Goal: Task Accomplishment & Management: Use online tool/utility

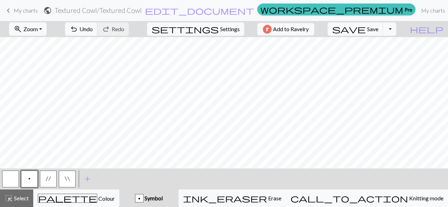
click at [27, 10] on span "My charts" at bounding box center [26, 10] width 24 height 7
click at [366, 29] on span "save" at bounding box center [349, 29] width 34 height 10
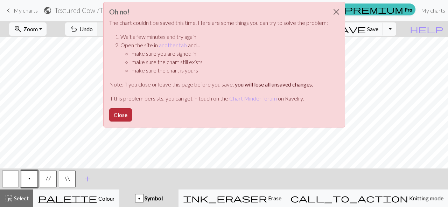
click at [122, 112] on button "Close" at bounding box center [120, 114] width 23 height 13
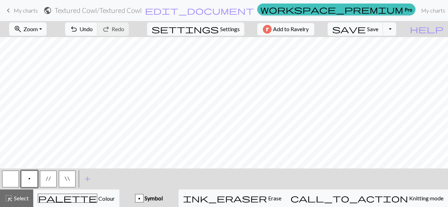
click at [28, 10] on span "My charts" at bounding box center [26, 10] width 24 height 7
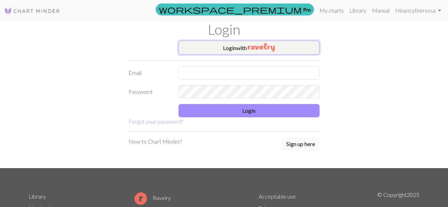
click at [240, 47] on button "Login with" at bounding box center [248, 48] width 141 height 14
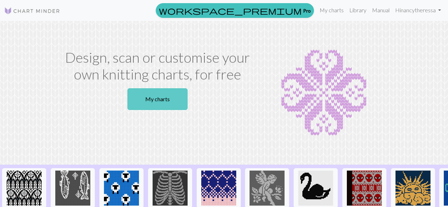
click at [169, 101] on link "My charts" at bounding box center [157, 99] width 60 height 22
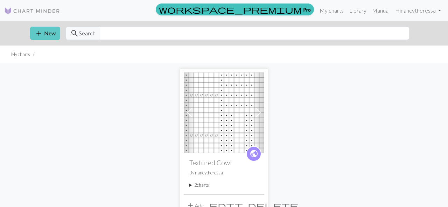
click at [45, 28] on button "add New" at bounding box center [45, 33] width 30 height 13
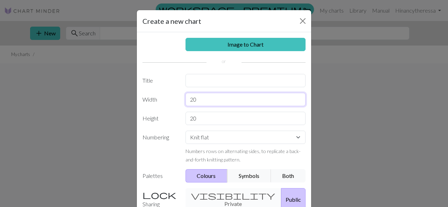
click at [212, 103] on input "20" at bounding box center [245, 99] width 120 height 13
type input "36"
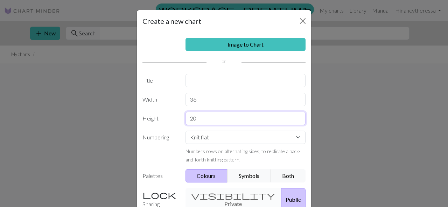
click at [207, 118] on input "20" at bounding box center [245, 118] width 120 height 13
type input "48"
click at [292, 174] on button "Both" at bounding box center [288, 175] width 35 height 13
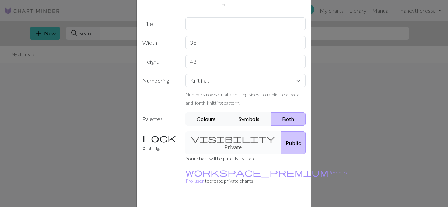
scroll to position [70, 0]
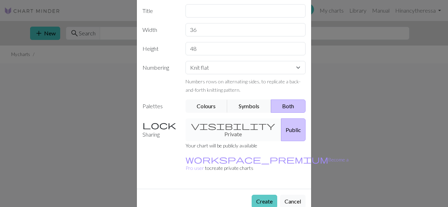
click at [259, 195] on button "Create" at bounding box center [265, 201] width 26 height 13
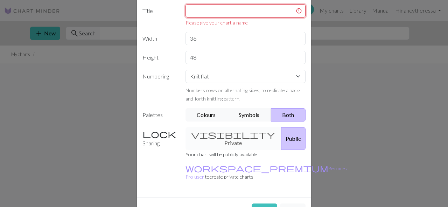
click at [244, 8] on input "text" at bounding box center [245, 10] width 120 height 13
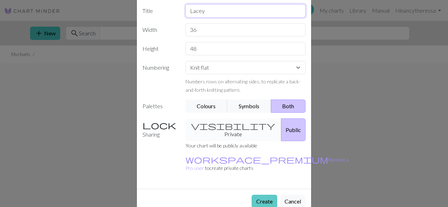
type input "Lacey"
click at [266, 195] on button "Create" at bounding box center [265, 201] width 26 height 13
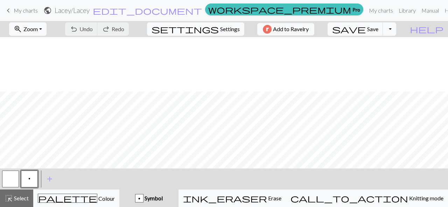
scroll to position [236, 0]
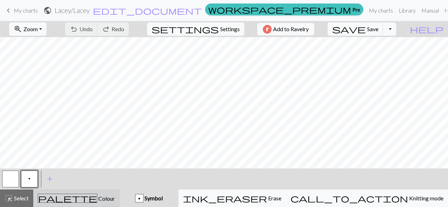
click at [77, 200] on span "palette" at bounding box center [67, 198] width 59 height 10
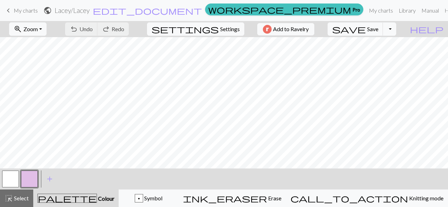
click at [31, 177] on button "button" at bounding box center [29, 178] width 17 height 17
click at [31, 177] on div "Edit colour Name CC1 Use advanced picker workspace_premium Become a Pro user to…" at bounding box center [224, 103] width 448 height 207
click at [31, 177] on button "button" at bounding box center [29, 178] width 17 height 17
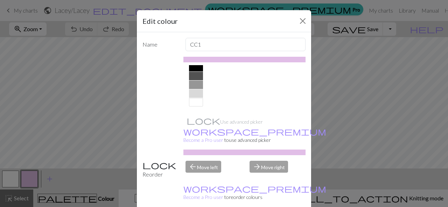
scroll to position [125, 0]
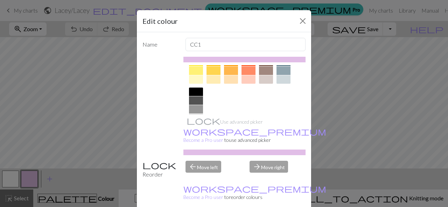
click at [197, 90] on div at bounding box center [196, 91] width 14 height 8
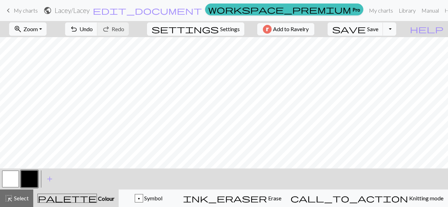
click at [222, 28] on span "Settings" at bounding box center [230, 29] width 20 height 8
select select "aran"
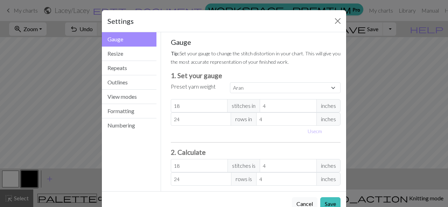
scroll to position [19, 0]
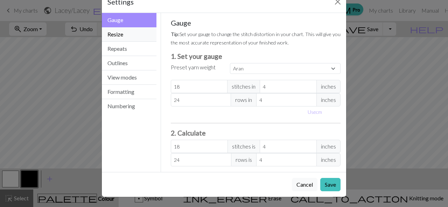
click at [126, 34] on button "Resize" at bounding box center [129, 34] width 55 height 14
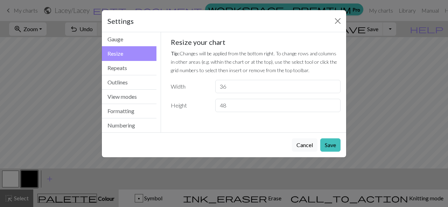
scroll to position [0, 0]
click at [127, 115] on button "Formatting" at bounding box center [129, 111] width 55 height 14
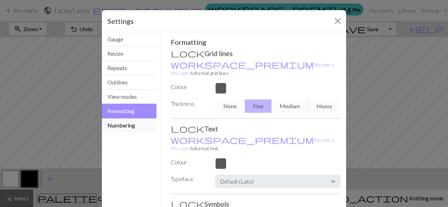
click at [133, 127] on button "Numbering" at bounding box center [129, 125] width 55 height 14
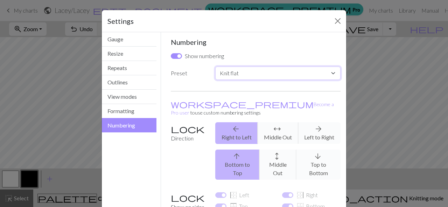
click at [331, 75] on select "Custom Knit flat Knit in the round Lace knitting Cross stitch" at bounding box center [277, 72] width 125 height 13
select select "round"
checkbox input "false"
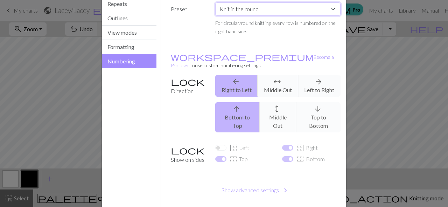
scroll to position [83, 0]
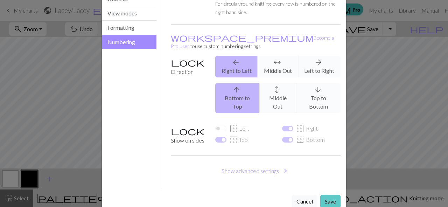
click at [328, 195] on button "Save" at bounding box center [330, 201] width 20 height 13
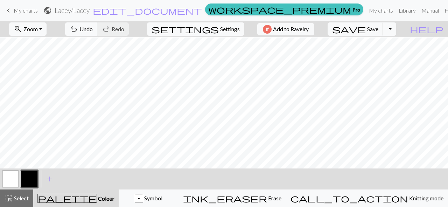
scroll to position [219, 0]
click at [15, 199] on span "Select" at bounding box center [21, 198] width 16 height 7
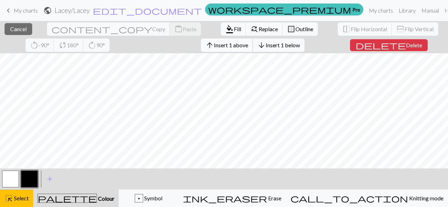
click at [214, 42] on span "Insert 1 above" at bounding box center [231, 45] width 34 height 7
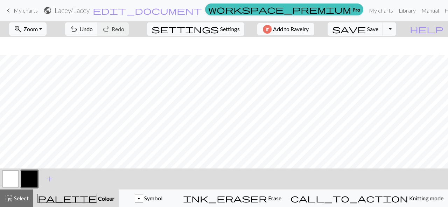
scroll to position [243, 0]
click at [162, 197] on span "Symbol" at bounding box center [152, 198] width 19 height 7
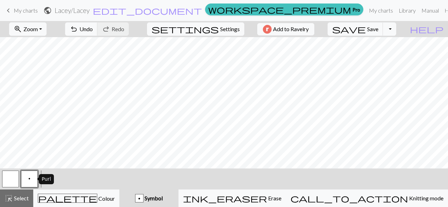
click at [30, 179] on span "p" at bounding box center [29, 179] width 2 height 6
click at [30, 179] on div "Edit symbol Name Purl d f g h j k p s t F H J O P T / | 0 1 2 3 4 5 6 7 8 9 e m…" at bounding box center [224, 103] width 448 height 207
click at [30, 179] on span "p" at bounding box center [29, 179] width 2 height 6
click at [30, 179] on div "Edit symbol Name Purl d f g h j k p s t F H J O P T / | 0 1 2 3 4 5 6 7 8 9 e m…" at bounding box center [224, 103] width 448 height 207
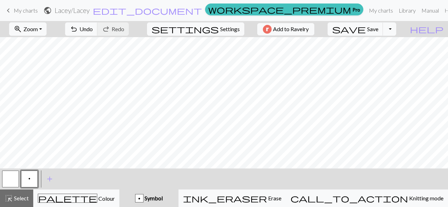
click at [30, 179] on span "p" at bounding box center [29, 179] width 2 height 6
click at [30, 179] on div "Edit symbol Name Purl d f g h j k p s t F H J O P T / | 0 1 2 3 4 5 6 7 8 9 e m…" at bounding box center [224, 103] width 448 height 207
click at [33, 184] on button "p" at bounding box center [29, 178] width 17 height 17
click at [33, 184] on div "Edit symbol Name Purl d f g h j k p s t F H J O P T / | 0 1 2 3 4 5 6 7 8 9 e m…" at bounding box center [224, 103] width 448 height 207
click at [34, 176] on button "p" at bounding box center [29, 178] width 17 height 17
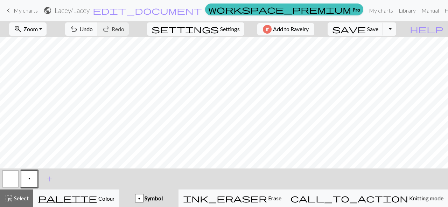
click at [34, 176] on div "Edit symbol Name Purl d f g h j k p s t F H J O P T / | 0 1 2 3 4 5 6 7 8 9 e m…" at bounding box center [224, 103] width 448 height 207
click at [25, 176] on button "p" at bounding box center [29, 178] width 17 height 17
click at [25, 176] on div "Edit symbol Name Purl d f g h j k p s t F H J O P T / | 0 1 2 3 4 5 6 7 8 9 e m…" at bounding box center [224, 103] width 448 height 207
click at [25, 176] on button "p" at bounding box center [29, 178] width 17 height 17
click at [25, 176] on div "Edit symbol Name Purl d f g h j k p s t F H J O P T / | 0 1 2 3 4 5 6 7 8 9 e m…" at bounding box center [224, 103] width 448 height 207
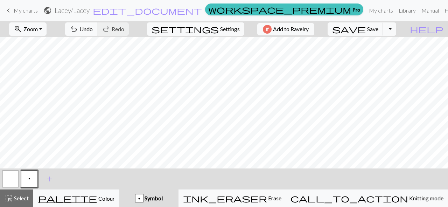
click at [25, 176] on button "p" at bounding box center [29, 178] width 17 height 17
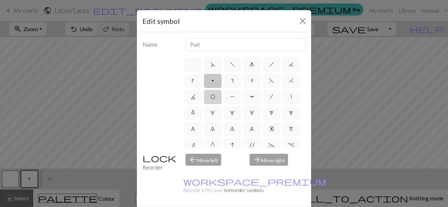
click at [218, 95] on label "O" at bounding box center [212, 97] width 17 height 14
click at [215, 95] on input "O" at bounding box center [212, 94] width 5 height 5
radio input "true"
type input "yo"
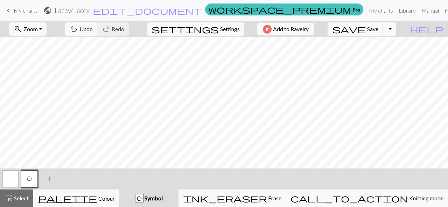
click at [50, 180] on span "add" at bounding box center [49, 179] width 8 height 10
click at [51, 180] on button "button" at bounding box center [48, 178] width 17 height 17
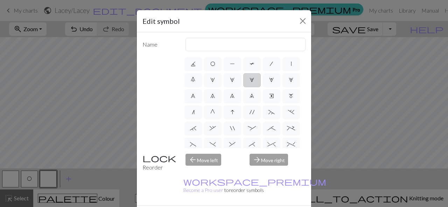
scroll to position [37, 0]
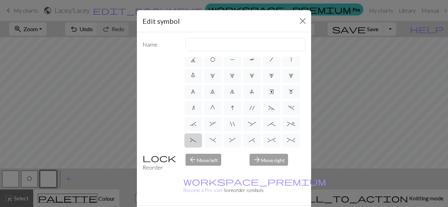
click at [192, 139] on span "(" at bounding box center [193, 140] width 6 height 6
click at [192, 173] on input "(" at bounding box center [192, 175] width 5 height 5
radio input "true"
type input "left part of left 3+ stitch cable, wyif"
click at [301, 19] on button "Close" at bounding box center [302, 20] width 11 height 11
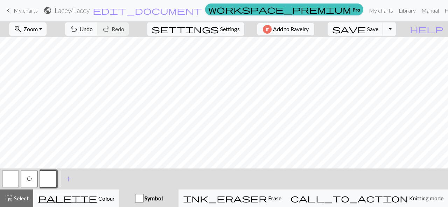
click at [51, 178] on button "button" at bounding box center [48, 178] width 17 height 17
click at [51, 178] on div "Edit symbol Name left part of left 3+ stitch cable, wyif d f g h j k p s t F H …" at bounding box center [224, 103] width 448 height 207
click at [51, 178] on button "button" at bounding box center [48, 178] width 17 height 17
click at [51, 178] on div "Edit symbol Name left part of left 3+ stitch cable, wyif d f g h j k p s t F H …" at bounding box center [224, 103] width 448 height 207
click at [51, 178] on button "button" at bounding box center [48, 178] width 17 height 17
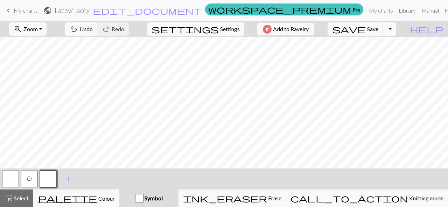
click at [51, 178] on div "Edit symbol Name left part of left 3+ stitch cable, wyif d f g h j k p s t F H …" at bounding box center [224, 103] width 448 height 207
click at [45, 181] on button "button" at bounding box center [48, 178] width 17 height 17
click at [47, 176] on button "button" at bounding box center [48, 178] width 17 height 17
click at [47, 176] on div "Edit symbol Name left part of left 3+ stitch cable, wyif d f g h j k p s t F H …" at bounding box center [224, 103] width 448 height 207
click at [52, 177] on button "button" at bounding box center [48, 178] width 17 height 17
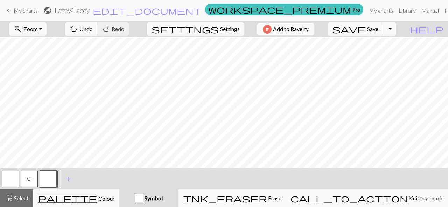
click at [52, 177] on div "Edit symbol Name left part of left 3+ stitch cable, wyif d f g h j k p s t F H …" at bounding box center [224, 103] width 448 height 207
click at [52, 183] on button "button" at bounding box center [48, 178] width 17 height 17
click at [52, 183] on div "Edit symbol Name left part of left 3+ stitch cable, wyif d f g h j k p s t F H …" at bounding box center [224, 103] width 448 height 207
click at [41, 180] on button "button" at bounding box center [48, 178] width 17 height 17
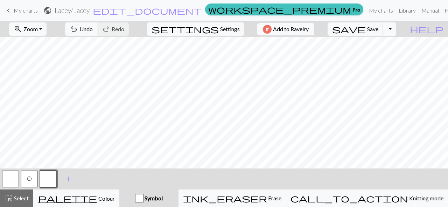
click at [41, 180] on div "Edit symbol Name left part of left 3+ stitch cable, wyif d f g h j k p s t F H …" at bounding box center [224, 103] width 448 height 207
click at [48, 176] on button "button" at bounding box center [48, 178] width 17 height 17
click at [48, 176] on div "Edit symbol Name left part of left 3+ stitch cable, wyif d f g h j k p s t F H …" at bounding box center [224, 103] width 448 height 207
click at [48, 176] on button "button" at bounding box center [48, 178] width 17 height 17
click at [48, 176] on div "Edit symbol Name left part of left 3+ stitch cable, wyif d f g h j k p s t F H …" at bounding box center [224, 103] width 448 height 207
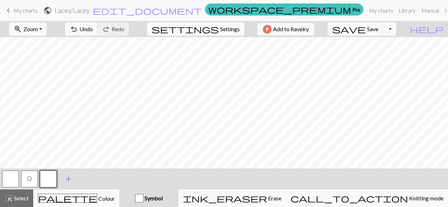
click at [69, 179] on span "add" at bounding box center [68, 179] width 8 height 10
click at [49, 179] on button "button" at bounding box center [48, 178] width 17 height 17
click at [69, 181] on button "button" at bounding box center [67, 178] width 17 height 17
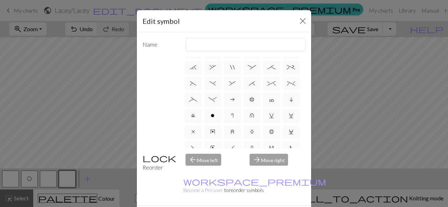
scroll to position [93, 0]
click at [193, 104] on label "_" at bounding box center [192, 101] width 17 height 14
click at [193, 189] on input "_" at bounding box center [191, 191] width 5 height 5
radio input "true"
type input "Left part of left 4+ cable"
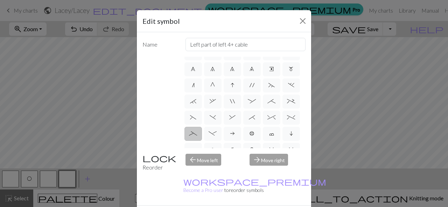
scroll to position [59, 0]
click at [196, 119] on span "(" at bounding box center [193, 118] width 6 height 6
click at [195, 173] on input "(" at bounding box center [192, 175] width 5 height 5
radio input "true"
type input "left part of left 3+ stitch cable, wyif"
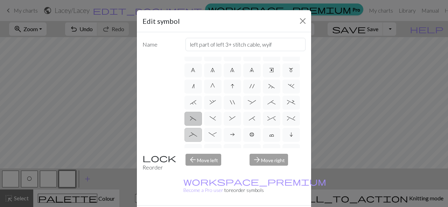
click at [190, 130] on label "_" at bounding box center [192, 135] width 17 height 14
click at [190, 189] on input "_" at bounding box center [191, 191] width 5 height 5
radio input "true"
type input "Left part of left 4+ cable"
click at [194, 129] on label "_" at bounding box center [192, 135] width 17 height 14
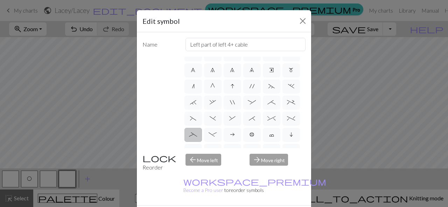
click at [194, 189] on input "_" at bounding box center [191, 191] width 5 height 5
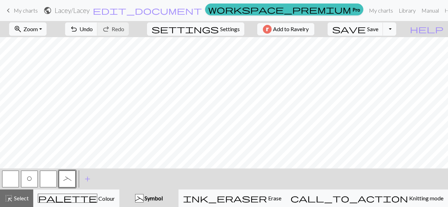
click at [49, 180] on button "button" at bounding box center [48, 178] width 17 height 17
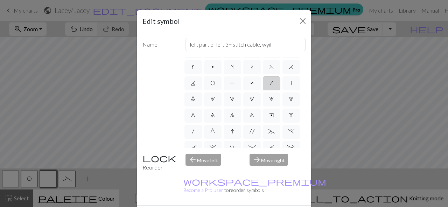
scroll to position [13, 0]
click at [273, 71] on span "F" at bounding box center [271, 68] width 5 height 6
click at [273, 76] on input "F" at bounding box center [271, 78] width 5 height 5
radio input "true"
type input "ssk"
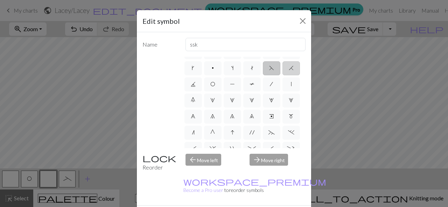
click at [292, 71] on label "H" at bounding box center [290, 68] width 17 height 14
click at [292, 76] on input "H" at bounding box center [291, 78] width 5 height 5
radio input "true"
type input "k2tog"
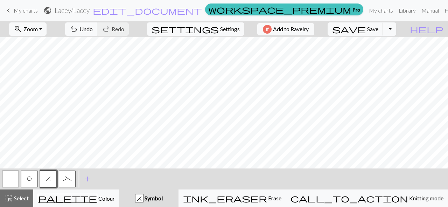
click at [67, 179] on span "_" at bounding box center [67, 179] width 8 height 6
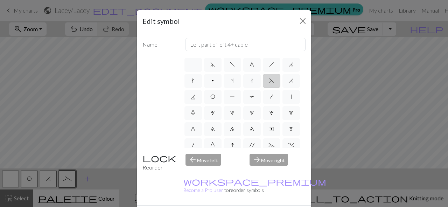
click at [268, 82] on label "F" at bounding box center [271, 81] width 17 height 14
click at [269, 81] on input "F" at bounding box center [271, 78] width 5 height 5
radio input "true"
type input "ssk"
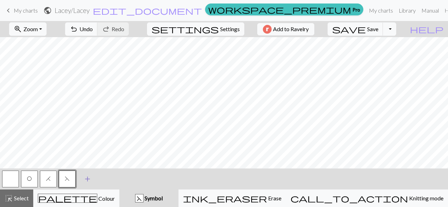
click at [87, 180] on span "add" at bounding box center [87, 179] width 8 height 10
click at [86, 181] on button "button" at bounding box center [86, 178] width 17 height 17
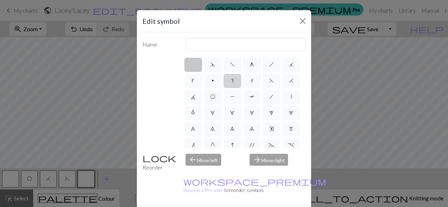
click at [233, 82] on span "s" at bounding box center [232, 81] width 2 height 6
click at [233, 81] on input "s" at bounding box center [233, 78] width 5 height 5
radio input "true"
type input "increase one left leaning"
click at [254, 83] on label "t" at bounding box center [251, 81] width 17 height 14
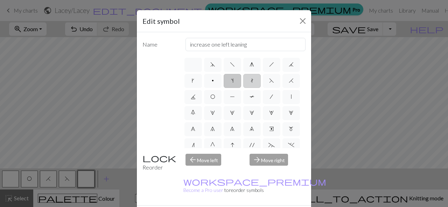
click at [254, 81] on input "t" at bounding box center [253, 78] width 5 height 5
radio input "true"
type input "ktbl"
click at [231, 82] on span "s" at bounding box center [232, 81] width 2 height 6
click at [231, 81] on input "s" at bounding box center [233, 78] width 5 height 5
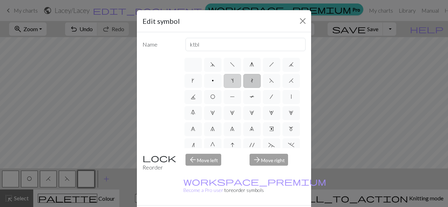
radio input "true"
type input "increase one left leaning"
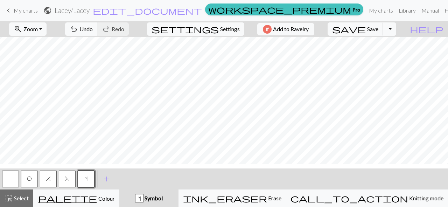
scroll to position [212, 0]
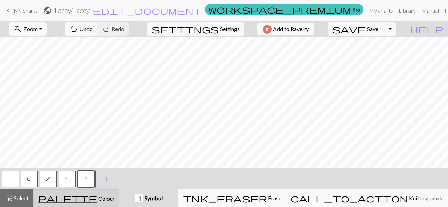
click at [103, 196] on div "palette Colour Colour" at bounding box center [76, 198] width 77 height 9
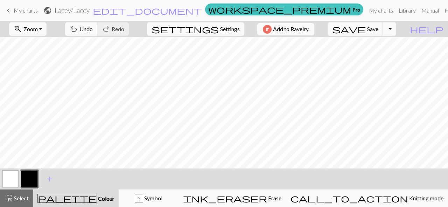
click at [35, 179] on button "button" at bounding box center [29, 178] width 17 height 17
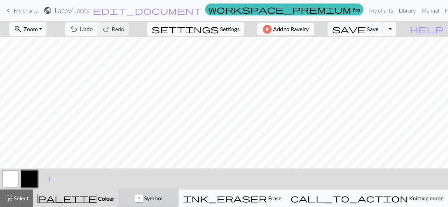
click at [162, 196] on span "Symbol" at bounding box center [152, 198] width 19 height 7
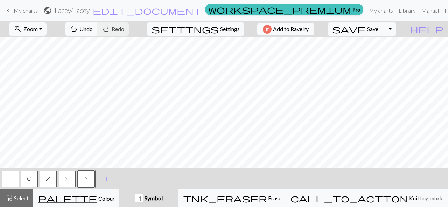
click at [90, 181] on button "s" at bounding box center [86, 178] width 17 height 17
click at [90, 181] on div "Edit symbol Name increase one left leaning d f g h j k p s t F H J O P T / | 0 …" at bounding box center [224, 103] width 448 height 207
click at [163, 199] on span "Symbol" at bounding box center [152, 198] width 19 height 7
click at [65, 181] on span "F" at bounding box center [67, 179] width 5 height 6
click at [88, 180] on button "s" at bounding box center [86, 178] width 17 height 17
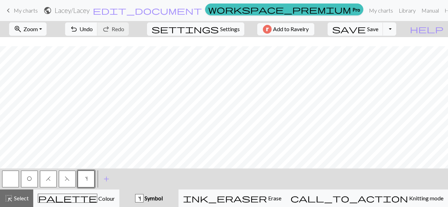
scroll to position [243, 0]
click at [35, 176] on button "O" at bounding box center [29, 178] width 17 height 17
click at [34, 179] on button "O" at bounding box center [29, 178] width 17 height 17
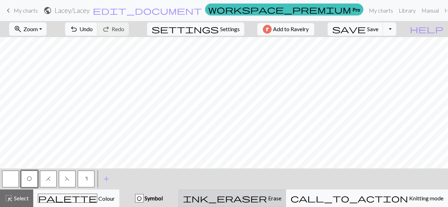
click at [281, 198] on span "Erase" at bounding box center [274, 198] width 14 height 7
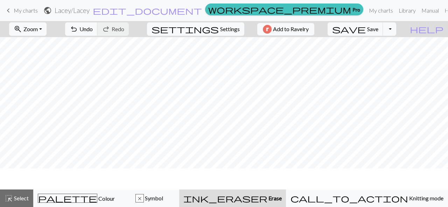
scroll to position [222, 0]
click at [163, 197] on span "Symbol" at bounding box center [153, 198] width 19 height 7
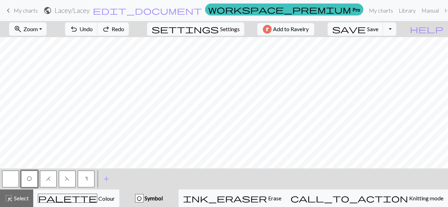
click at [15, 178] on button "button" at bounding box center [10, 178] width 17 height 17
click at [33, 184] on button "O" at bounding box center [29, 178] width 17 height 17
click at [12, 179] on button "button" at bounding box center [10, 178] width 17 height 17
click at [29, 182] on button "O" at bounding box center [29, 178] width 17 height 17
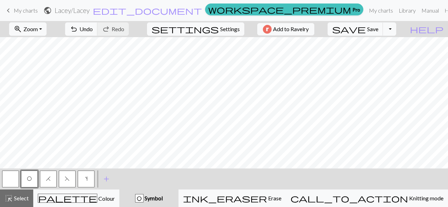
click at [45, 184] on button "H" at bounding box center [48, 178] width 17 height 17
click at [68, 179] on span "F" at bounding box center [67, 179] width 5 height 6
click at [86, 181] on span "s" at bounding box center [86, 179] width 2 height 6
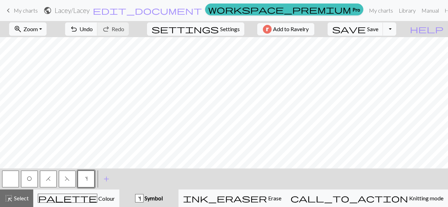
click at [29, 176] on span "O" at bounding box center [29, 179] width 5 height 6
click at [10, 182] on button "button" at bounding box center [10, 178] width 17 height 17
click at [53, 176] on button "H" at bounding box center [48, 178] width 17 height 17
click at [67, 180] on span "F" at bounding box center [67, 179] width 5 height 6
click at [9, 185] on button "button" at bounding box center [10, 178] width 17 height 17
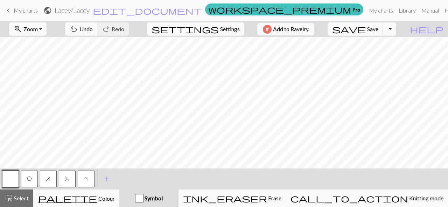
click at [378, 28] on span "Save" at bounding box center [372, 29] width 11 height 7
click at [30, 180] on span "O" at bounding box center [29, 179] width 5 height 6
click at [66, 179] on span "F" at bounding box center [67, 179] width 5 height 6
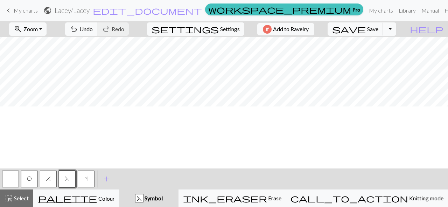
scroll to position [128, 0]
click at [51, 180] on button "H" at bounding box center [48, 178] width 17 height 17
click at [378, 28] on span "Save" at bounding box center [372, 29] width 11 height 7
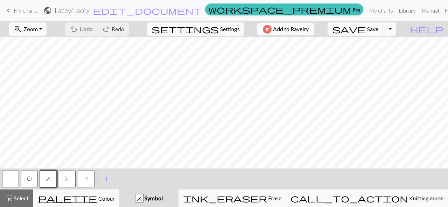
click at [31, 178] on span "O" at bounding box center [29, 179] width 5 height 6
click at [48, 177] on span "H" at bounding box center [48, 179] width 5 height 6
click at [69, 178] on span "F" at bounding box center [67, 179] width 5 height 6
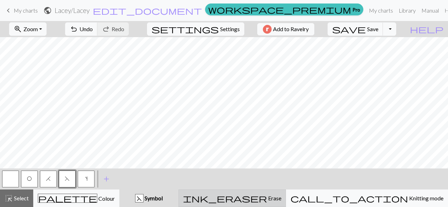
click at [281, 200] on span "Erase" at bounding box center [274, 198] width 14 height 7
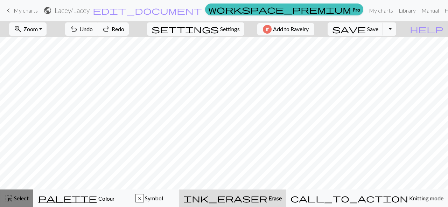
click at [16, 197] on span "Select" at bounding box center [21, 198] width 16 height 7
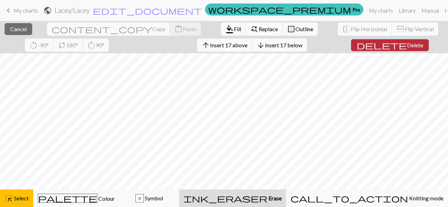
click at [357, 41] on span "delete" at bounding box center [382, 45] width 50 height 10
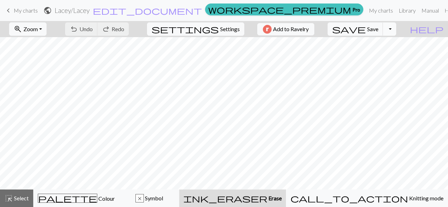
click at [396, 29] on button "Toggle Dropdown" at bounding box center [389, 28] width 13 height 13
click at [395, 56] on button "save_alt Download" at bounding box center [337, 55] width 115 height 11
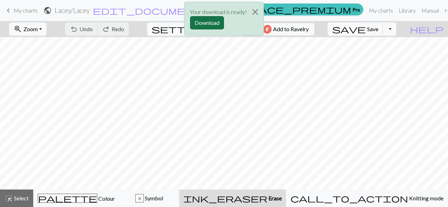
click at [213, 22] on button "Download" at bounding box center [207, 22] width 34 height 13
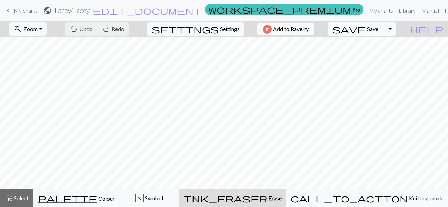
click at [366, 33] on span "save" at bounding box center [349, 29] width 34 height 10
click at [366, 10] on link "My charts" at bounding box center [381, 10] width 30 height 14
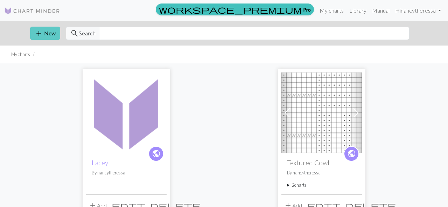
click at [42, 33] on span "add" at bounding box center [39, 33] width 8 height 10
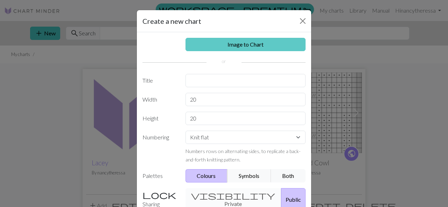
click at [217, 43] on link "Image to Chart" at bounding box center [245, 44] width 120 height 13
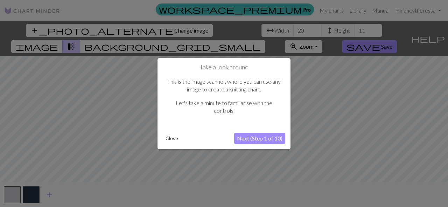
click at [262, 138] on button "Next (Step 1 of 10)" at bounding box center [259, 138] width 51 height 11
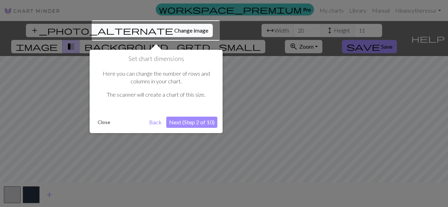
click at [185, 122] on button "Next (Step 2 of 10)" at bounding box center [191, 122] width 51 height 11
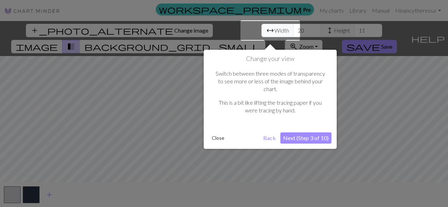
click at [294, 132] on button "Next (Step 3 of 10)" at bounding box center [305, 137] width 51 height 11
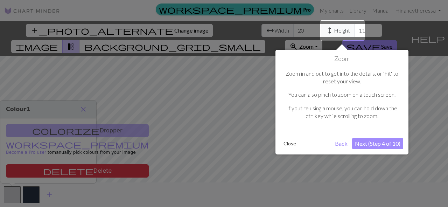
click at [376, 145] on button "Next (Step 4 of 10)" at bounding box center [377, 143] width 51 height 11
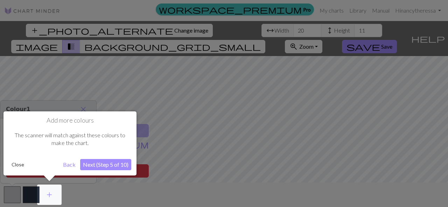
click at [104, 163] on button "Next (Step 5 of 10)" at bounding box center [105, 164] width 51 height 11
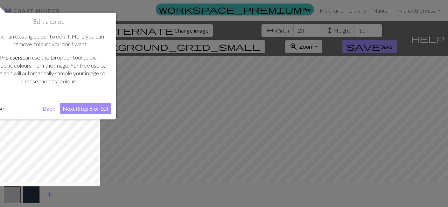
click at [84, 109] on button "Next (Step 6 of 10)" at bounding box center [85, 108] width 51 height 11
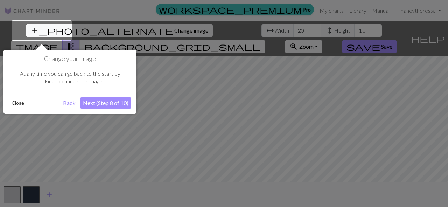
click at [91, 103] on button "Next (Step 8 of 10)" at bounding box center [105, 102] width 51 height 11
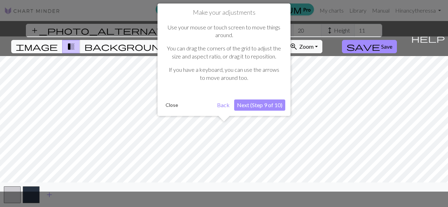
click at [258, 106] on button "Next (Step 9 of 10)" at bounding box center [259, 104] width 51 height 11
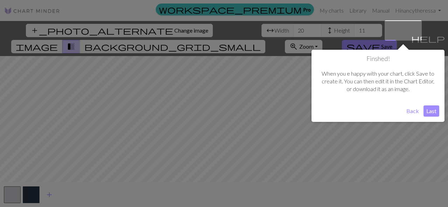
click at [431, 111] on button "Last" at bounding box center [431, 110] width 16 height 11
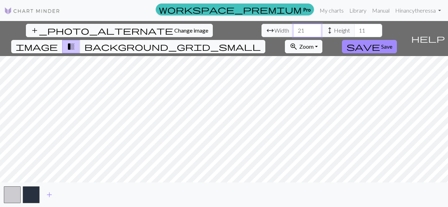
click at [293, 29] on input "21" at bounding box center [307, 30] width 28 height 13
click at [293, 29] on input "22" at bounding box center [307, 30] width 28 height 13
click at [293, 29] on input "23" at bounding box center [307, 30] width 28 height 13
click at [293, 29] on input "24" at bounding box center [307, 30] width 28 height 13
click at [293, 29] on input "25" at bounding box center [307, 30] width 28 height 13
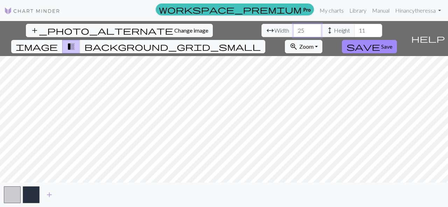
click at [293, 31] on input "25" at bounding box center [307, 30] width 28 height 13
type input "2"
type input "100"
click at [354, 31] on input "11" at bounding box center [368, 30] width 28 height 13
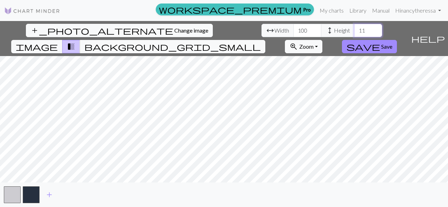
click at [354, 31] on input "11" at bounding box center [368, 30] width 28 height 13
type input "1"
type input "78"
click at [217, 185] on div "add_photo_alternate Change image arrow_range Width 100 height Height 78 image t…" at bounding box center [224, 114] width 448 height 186
click at [51, 194] on span "add" at bounding box center [49, 195] width 8 height 10
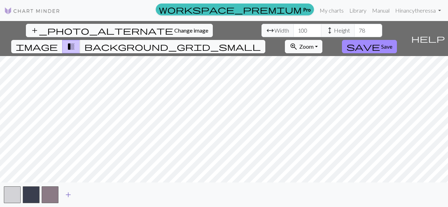
click at [67, 194] on span "add" at bounding box center [68, 195] width 8 height 10
click at [86, 196] on span "add" at bounding box center [87, 195] width 8 height 10
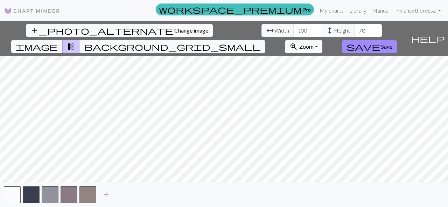
click at [107, 195] on span "add" at bounding box center [106, 195] width 8 height 10
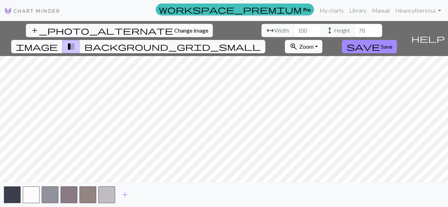
click at [322, 40] on button "zoom_in Zoom Zoom" at bounding box center [303, 46] width 37 height 13
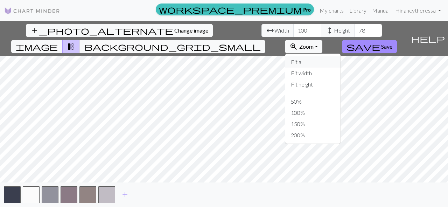
click at [341, 56] on button "Fit all" at bounding box center [312, 61] width 55 height 11
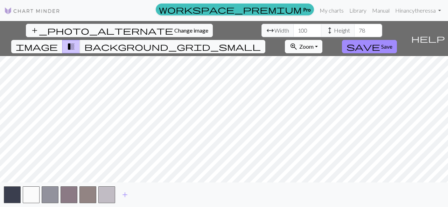
click at [322, 40] on button "zoom_in Zoom Zoom" at bounding box center [303, 46] width 37 height 13
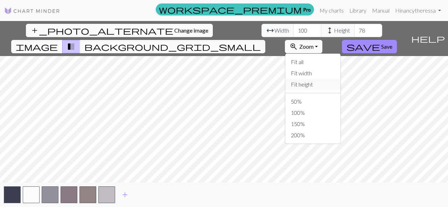
click at [341, 79] on button "Fit height" at bounding box center [312, 84] width 55 height 11
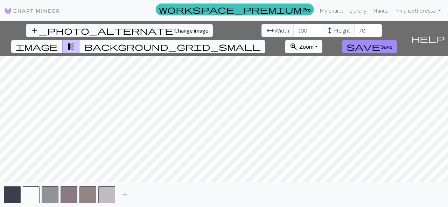
click at [261, 42] on span "background_grid_small" at bounding box center [172, 47] width 176 height 10
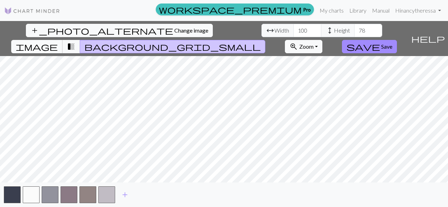
click at [58, 42] on span "image" at bounding box center [37, 47] width 42 height 10
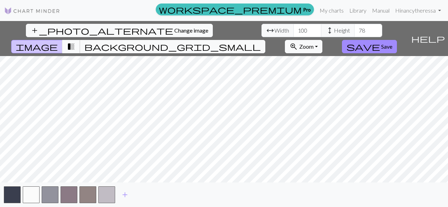
click at [75, 42] on span "transition_fade" at bounding box center [71, 47] width 8 height 10
click at [58, 42] on span "image" at bounding box center [37, 47] width 42 height 10
click at [380, 42] on span "save" at bounding box center [363, 47] width 34 height 10
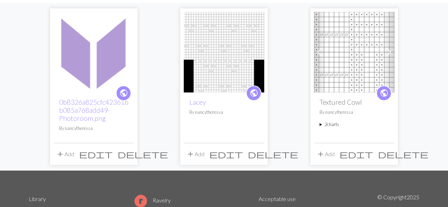
scroll to position [60, 0]
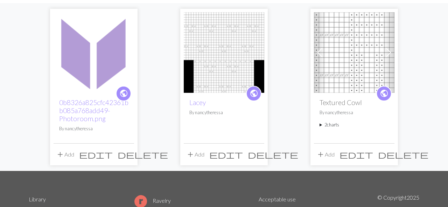
click at [126, 157] on span "delete" at bounding box center [143, 154] width 50 height 10
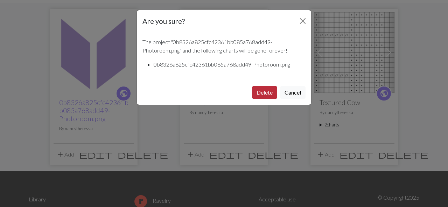
click at [271, 94] on button "Delete" at bounding box center [264, 92] width 25 height 13
